Goal: Task Accomplishment & Management: Use online tool/utility

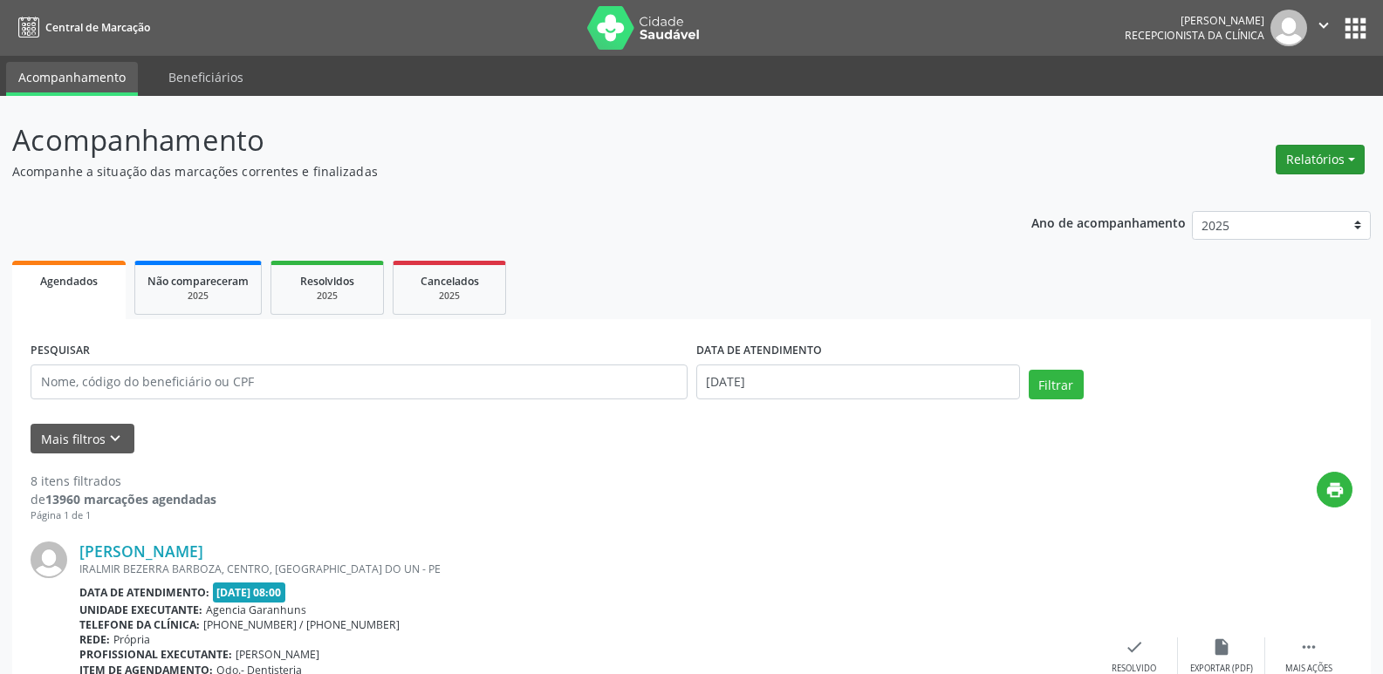
click at [1344, 150] on button "Relatórios" at bounding box center [1320, 160] width 89 height 30
click at [1239, 192] on link "Agendamentos" at bounding box center [1272, 197] width 188 height 24
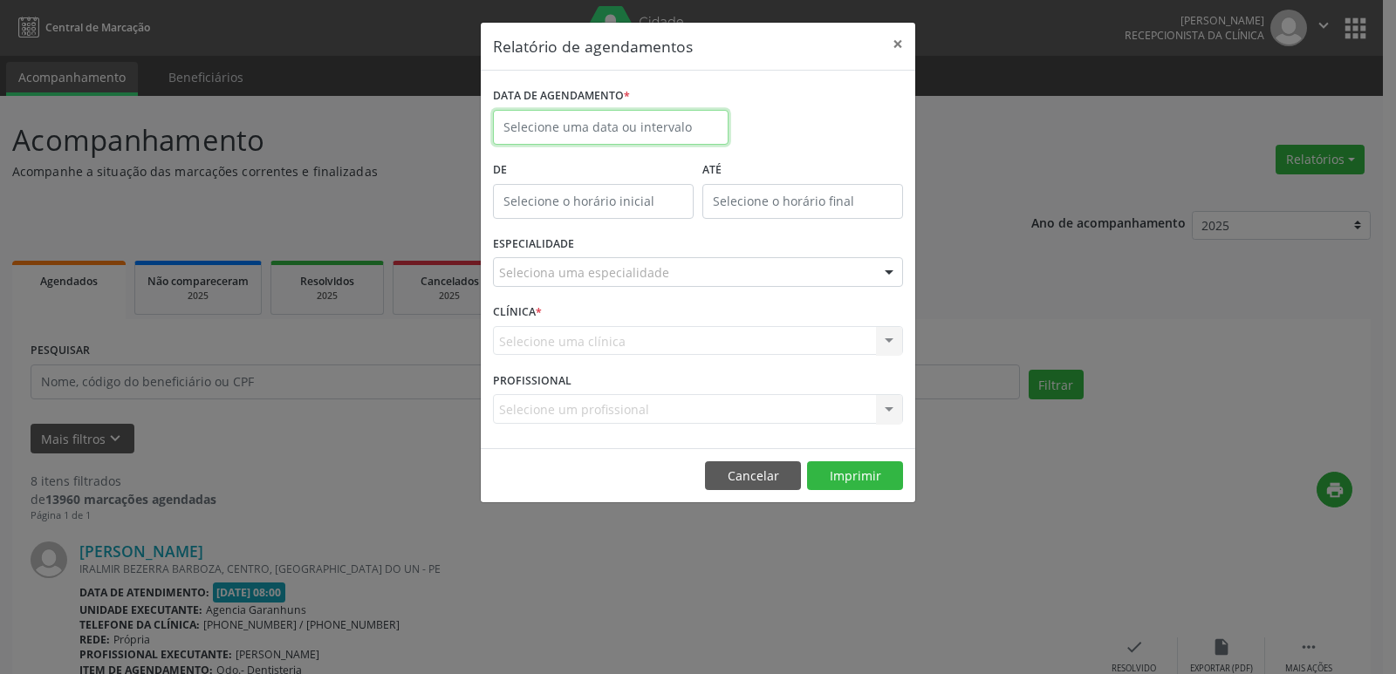
click at [576, 123] on input "text" at bounding box center [611, 127] width 236 height 35
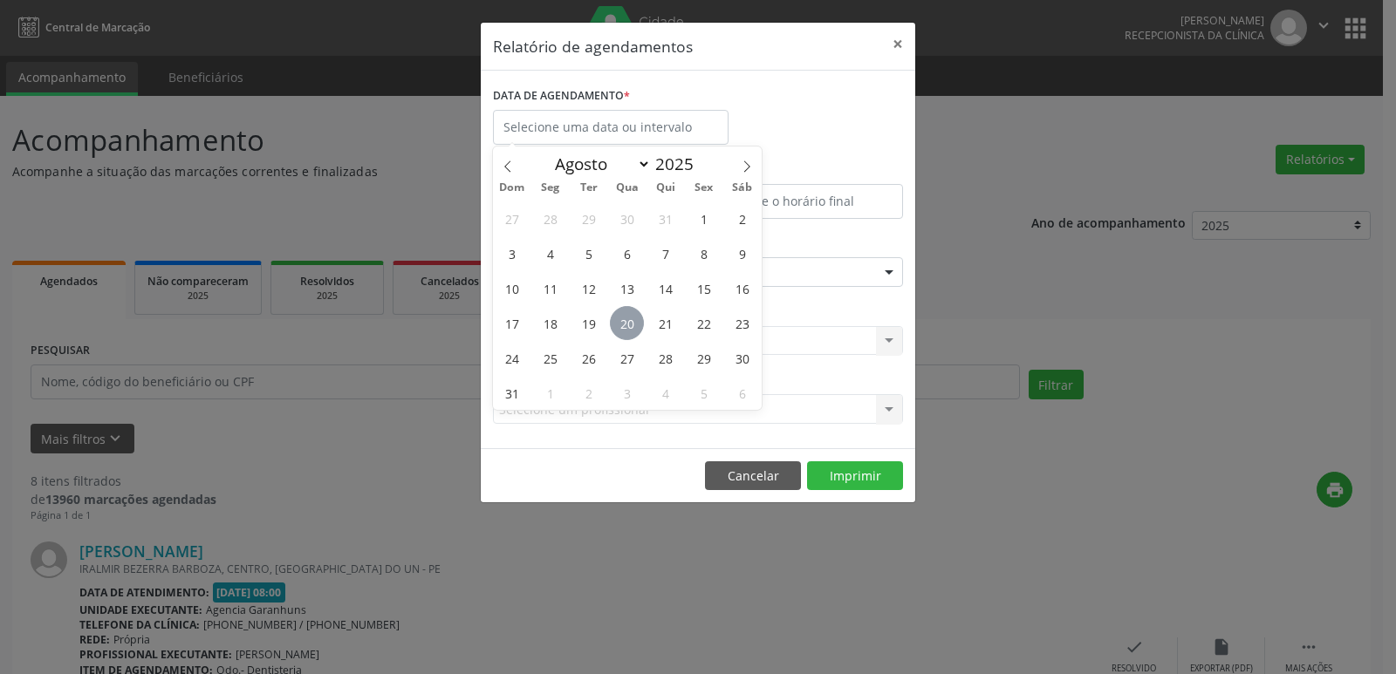
click at [619, 325] on span "20" at bounding box center [627, 323] width 34 height 34
type input "[DATE]"
click at [619, 325] on span "20" at bounding box center [627, 323] width 34 height 34
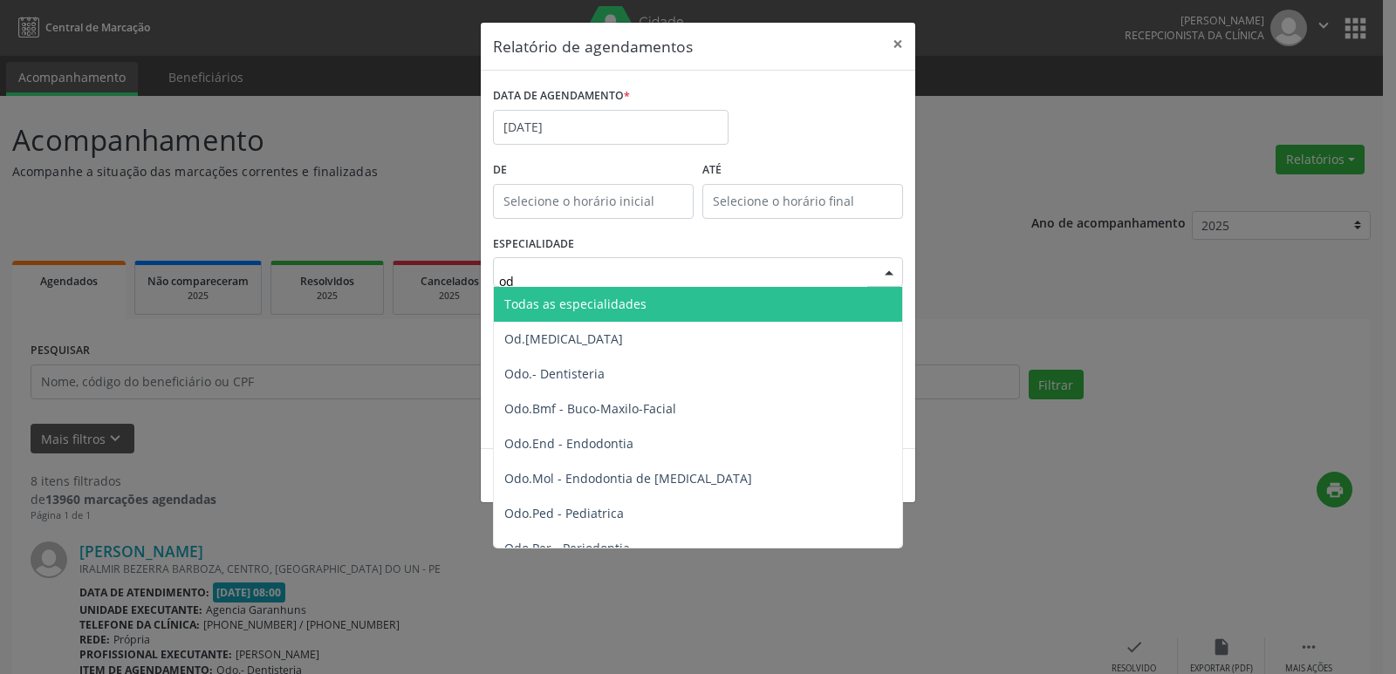
type input "odo"
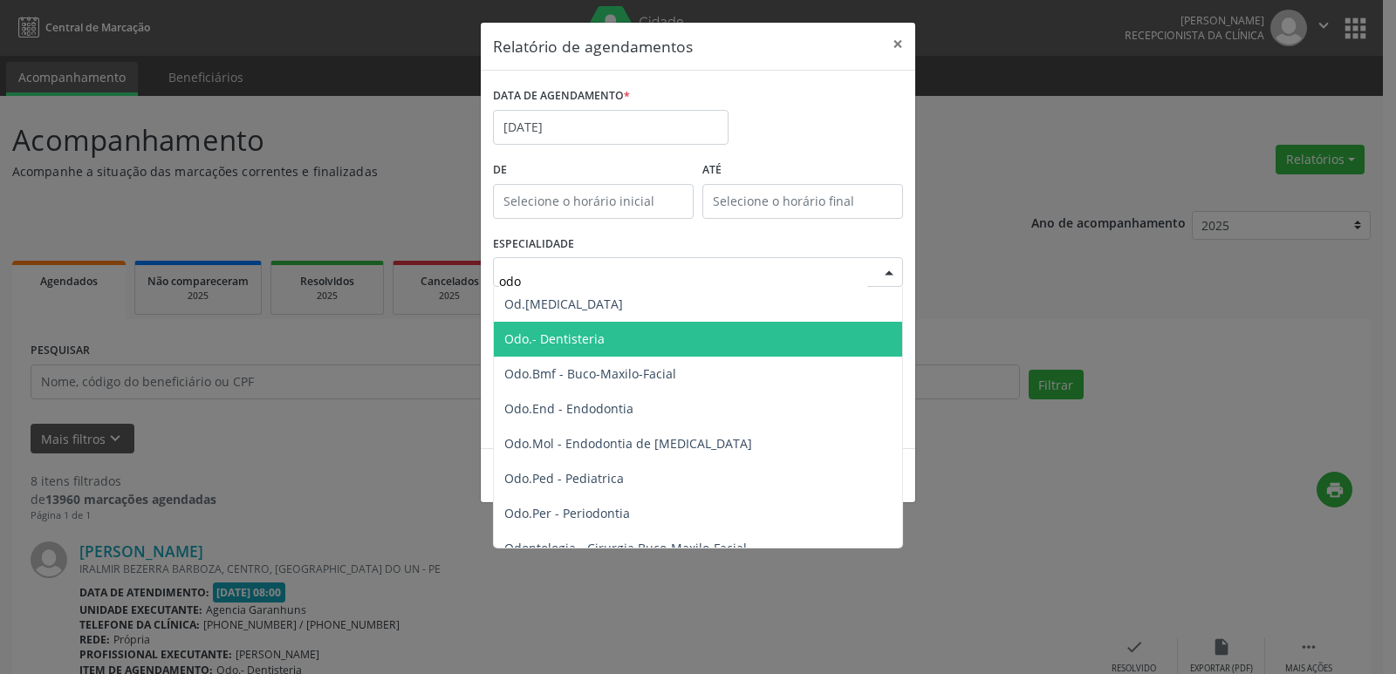
click at [580, 339] on span "Odo.- Dentisteria" at bounding box center [554, 339] width 100 height 17
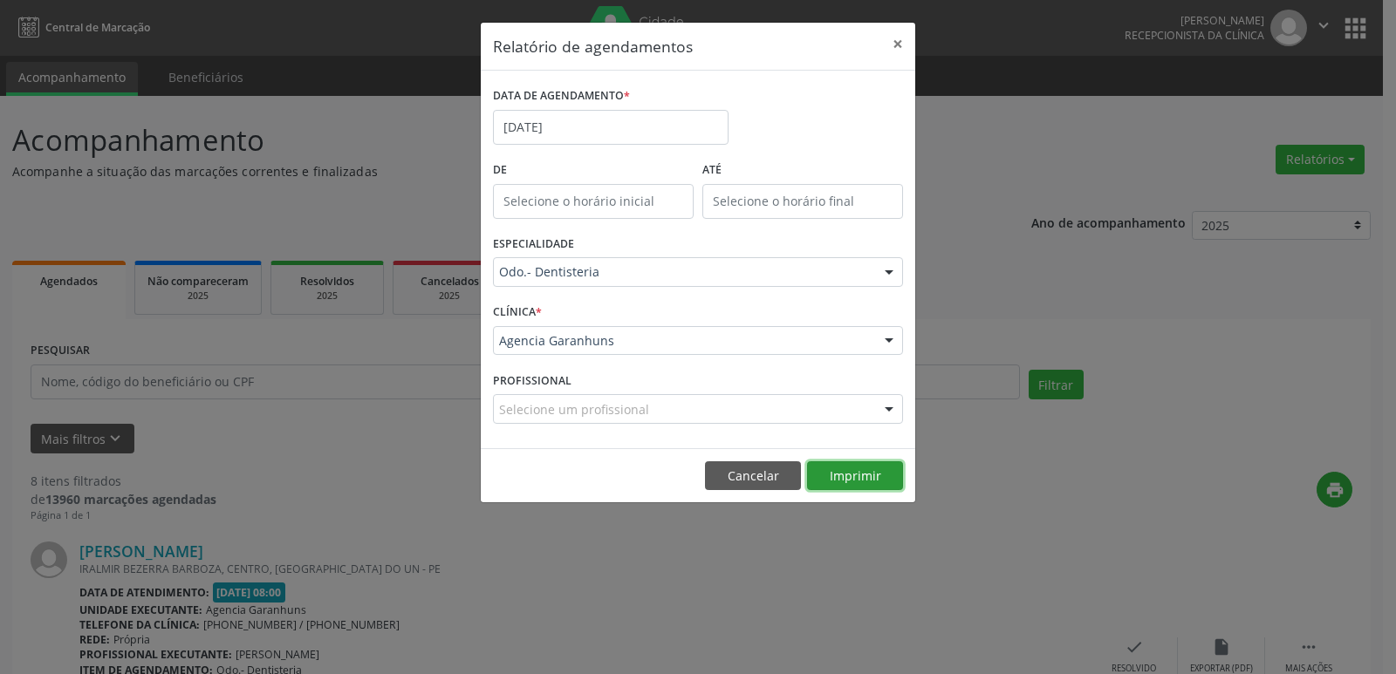
click at [856, 482] on button "Imprimir" at bounding box center [855, 477] width 96 height 30
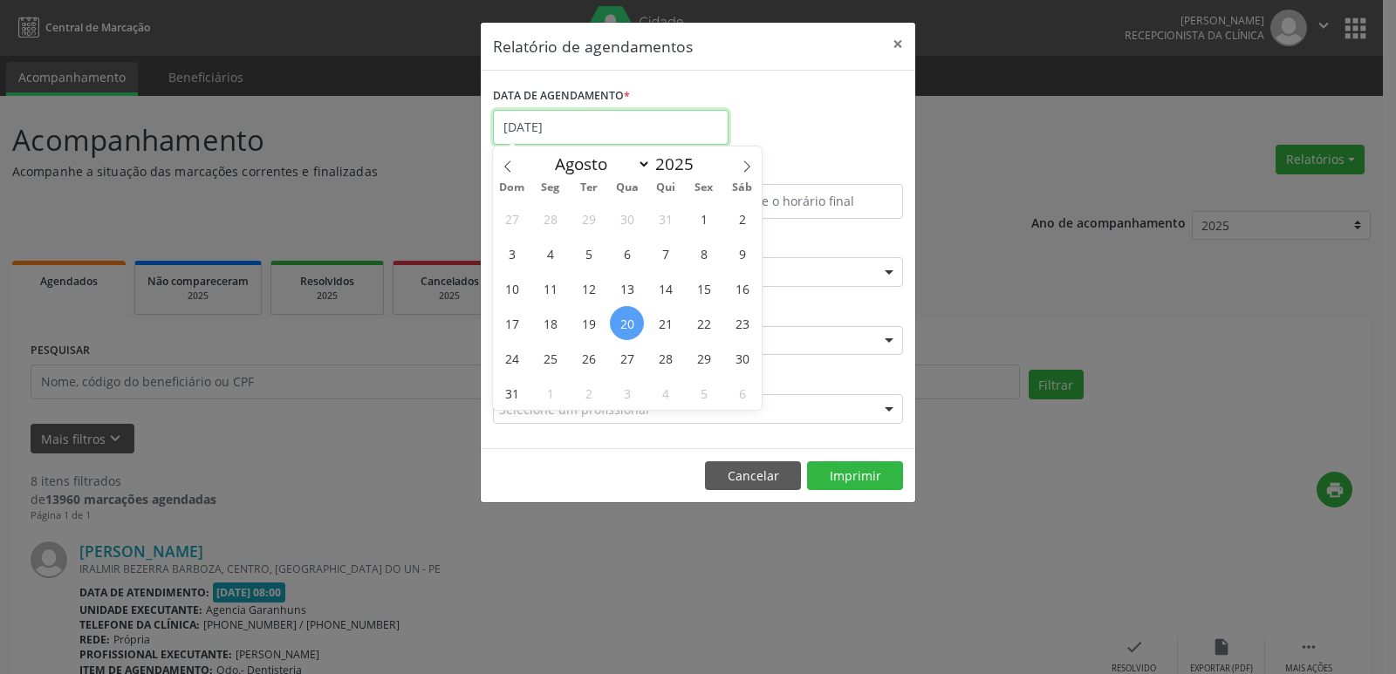
click at [605, 119] on input "[DATE]" at bounding box center [611, 127] width 236 height 35
click at [663, 311] on span "21" at bounding box center [665, 323] width 34 height 34
type input "21/08/2025"
click at [663, 311] on span "21" at bounding box center [665, 323] width 34 height 34
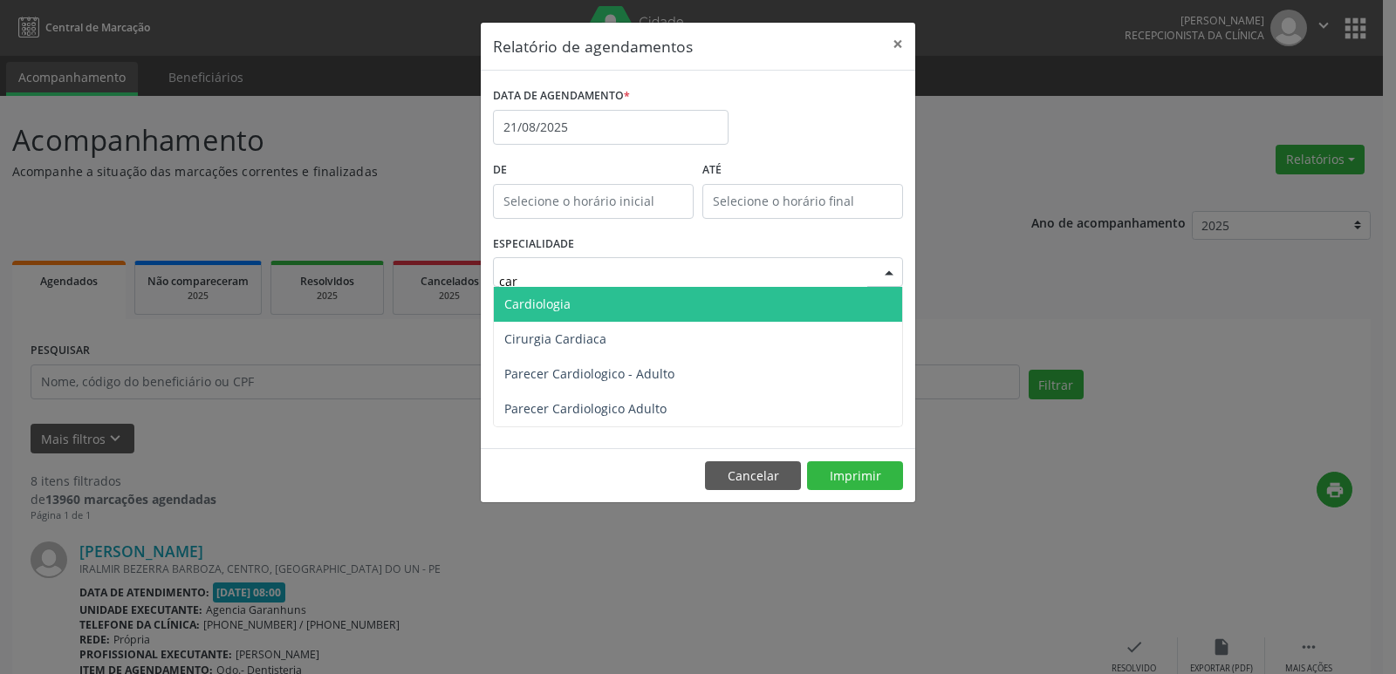
type input "card"
click at [615, 304] on span "Cardiologia" at bounding box center [698, 304] width 408 height 35
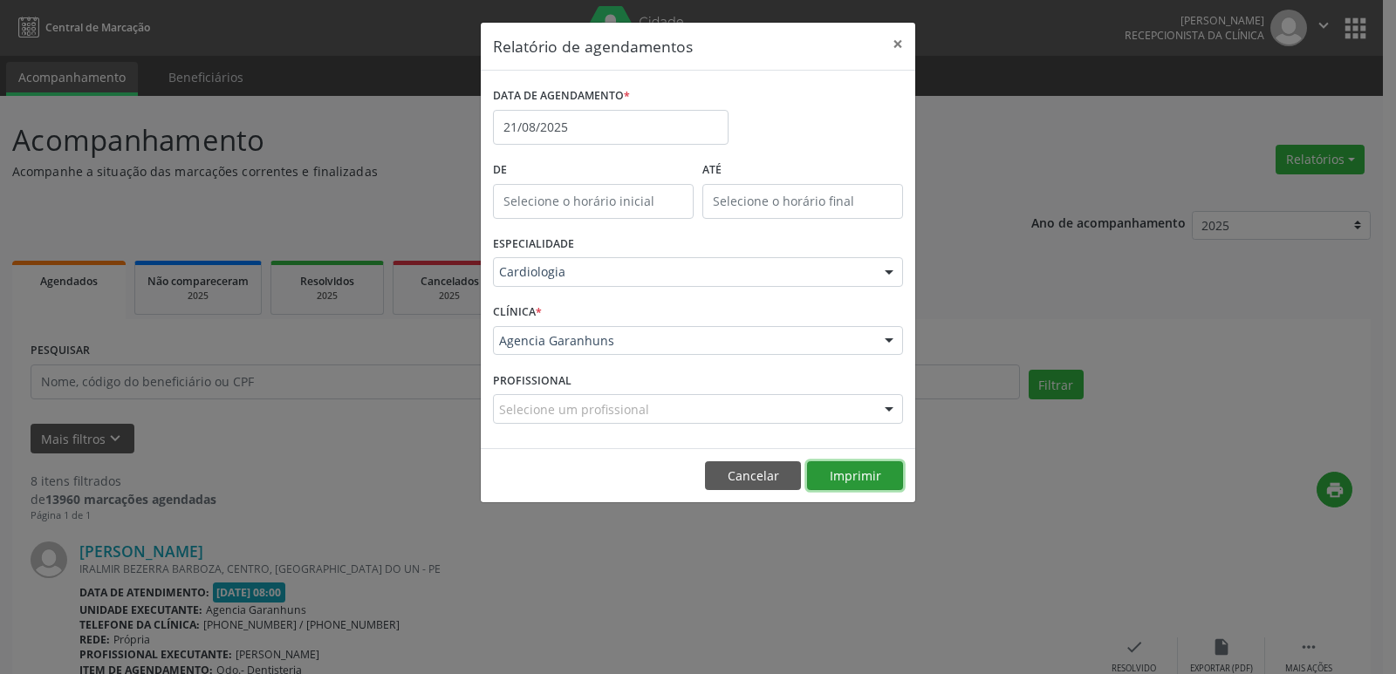
click at [834, 478] on button "Imprimir" at bounding box center [855, 477] width 96 height 30
